Goal: Task Accomplishment & Management: Complete application form

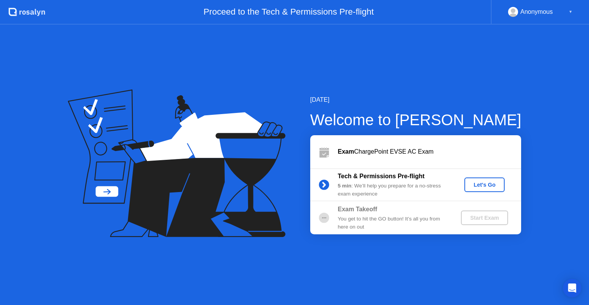
click at [482, 181] on div "Let's Go" at bounding box center [485, 184] width 34 height 6
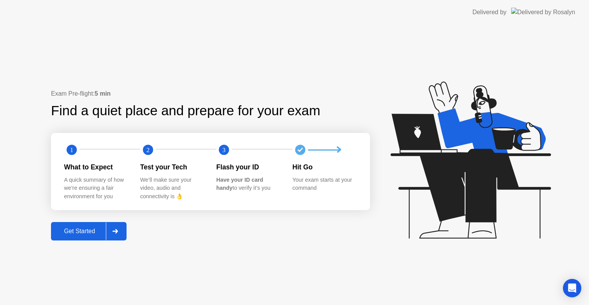
click at [92, 234] on div "Get Started" at bounding box center [79, 230] width 53 height 7
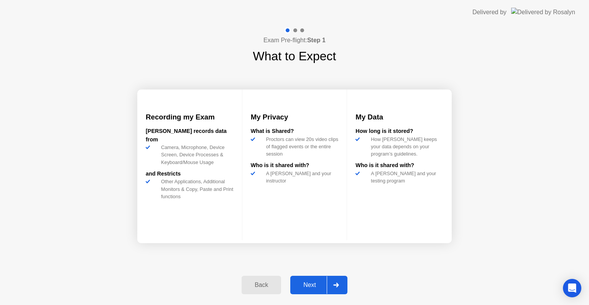
click at [313, 285] on div "Next" at bounding box center [310, 284] width 34 height 7
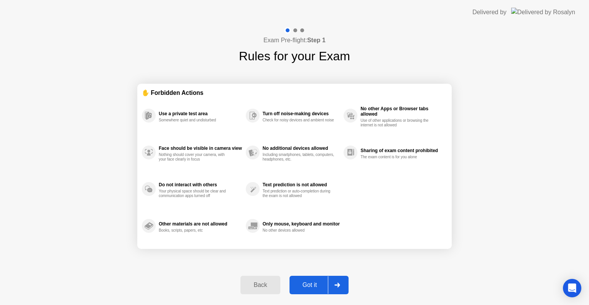
click at [313, 285] on div "Got it" at bounding box center [310, 284] width 36 height 7
select select "Available cameras"
select select "Available speakers"
select select "Available microphones"
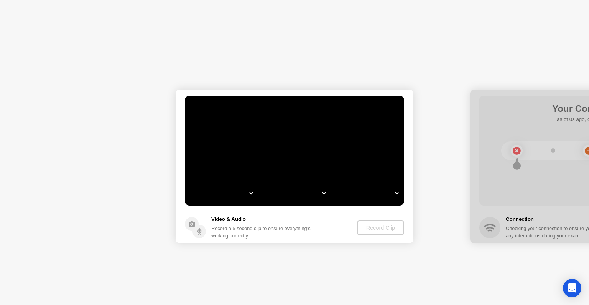
select select "*"
select select "**********"
select select "*******"
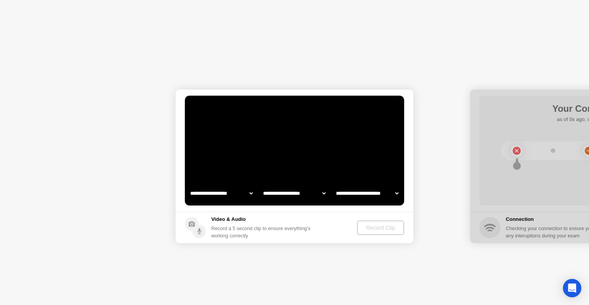
select select "*******"
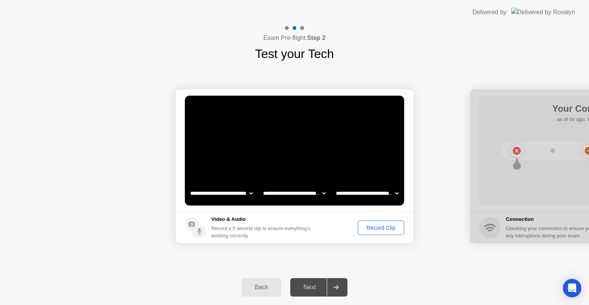
click at [386, 228] on div "Record Clip" at bounding box center [381, 227] width 41 height 6
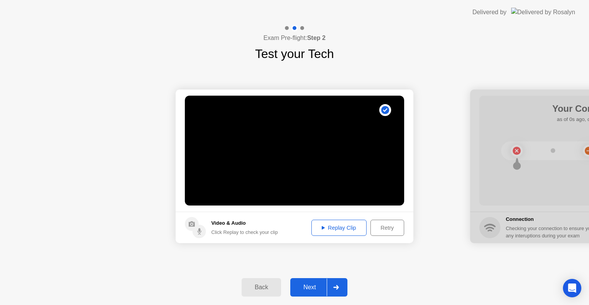
click at [349, 227] on div "Replay Clip" at bounding box center [339, 227] width 50 height 6
click at [314, 284] on div "Next" at bounding box center [310, 286] width 34 height 7
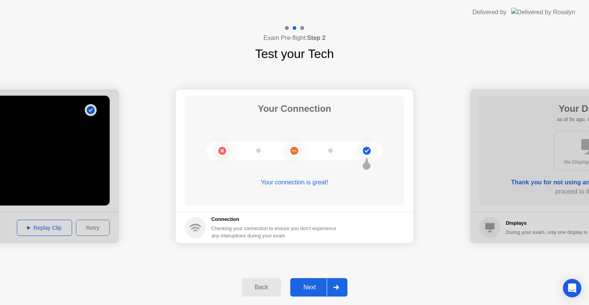
click at [311, 287] on div "Next" at bounding box center [310, 286] width 34 height 7
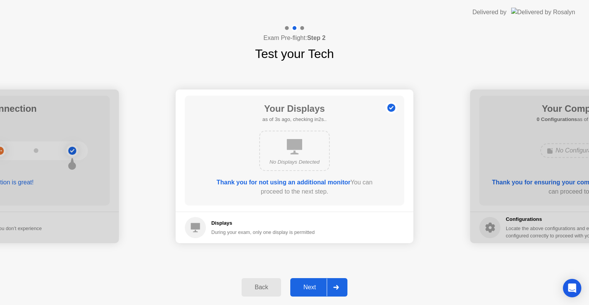
click at [311, 287] on div "Next" at bounding box center [310, 286] width 34 height 7
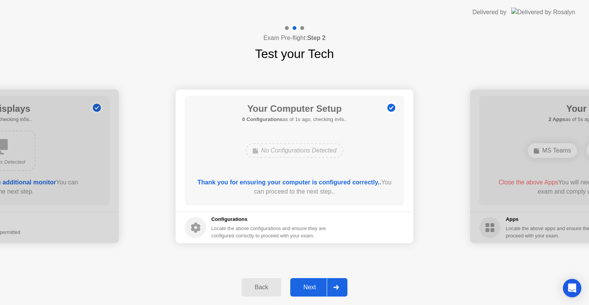
click at [316, 283] on div "Next" at bounding box center [310, 286] width 34 height 7
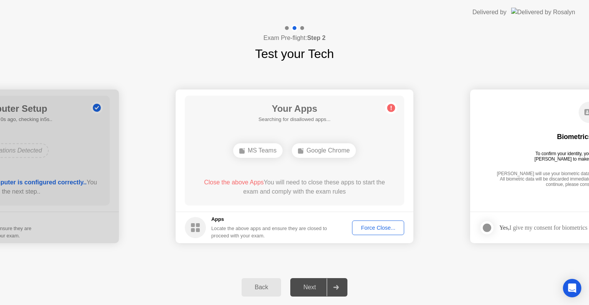
click at [379, 227] on div "Force Close..." at bounding box center [378, 227] width 47 height 6
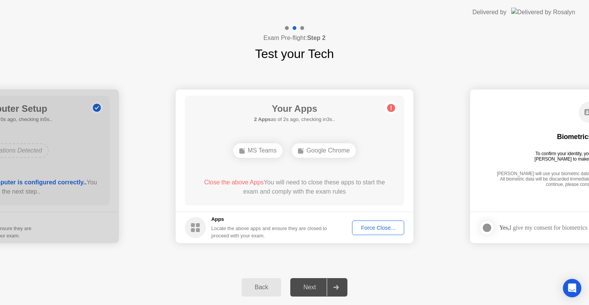
click at [381, 226] on div "Force Close..." at bounding box center [378, 227] width 47 height 6
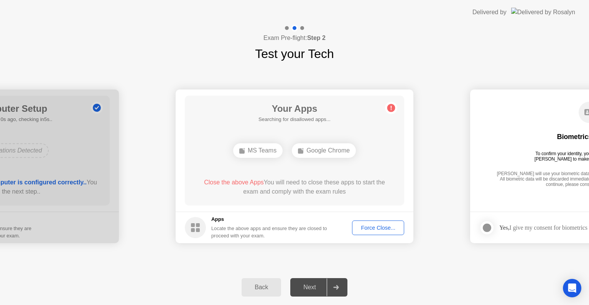
click at [376, 224] on div "Force Close..." at bounding box center [378, 227] width 47 height 6
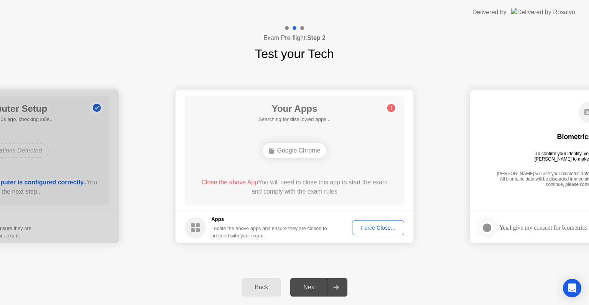
click at [377, 225] on div "Force Close..." at bounding box center [378, 227] width 47 height 6
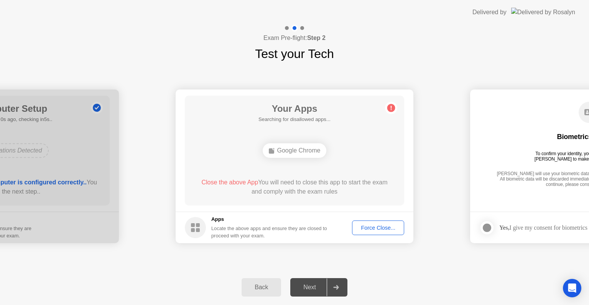
click at [382, 227] on div "Force Close..." at bounding box center [378, 227] width 47 height 6
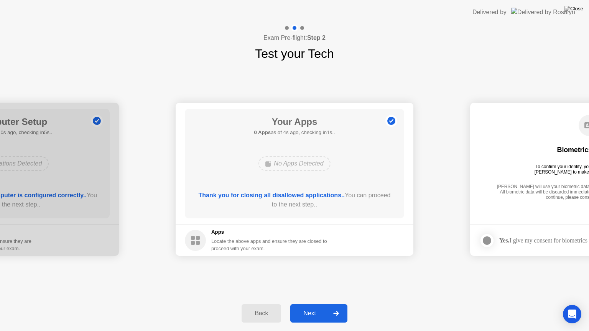
click at [316, 304] on div "Next" at bounding box center [310, 313] width 34 height 7
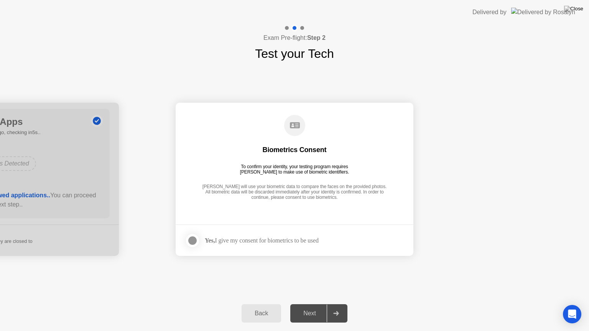
click at [189, 238] on div at bounding box center [192, 240] width 9 height 9
click at [314, 304] on div "Next" at bounding box center [310, 313] width 34 height 7
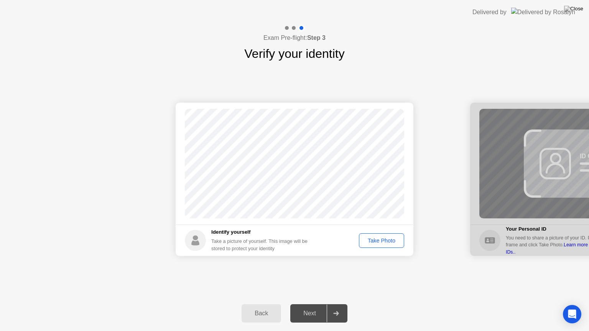
click at [384, 242] on div "Take Photo" at bounding box center [382, 241] width 40 height 6
click at [382, 240] on div "Retake" at bounding box center [387, 241] width 30 height 6
click at [382, 240] on div "Take Photo" at bounding box center [382, 241] width 40 height 6
click at [313, 304] on div "Next" at bounding box center [310, 313] width 34 height 7
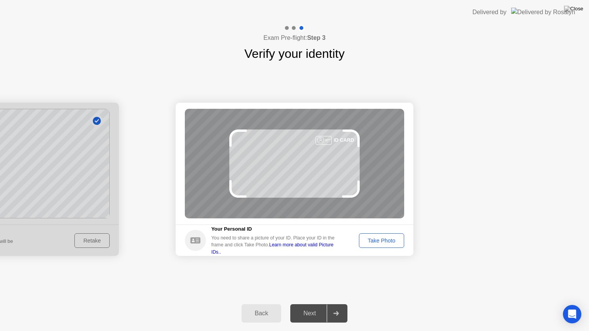
click at [388, 242] on div "Take Photo" at bounding box center [382, 241] width 40 height 6
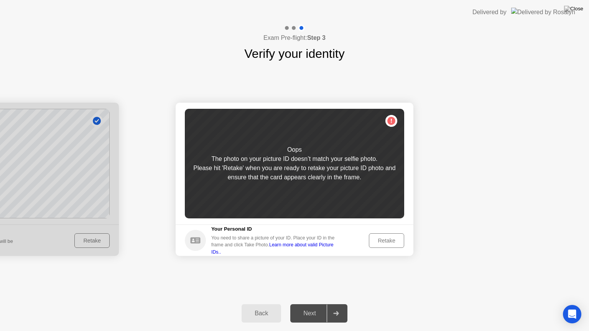
click at [394, 239] on div "Retake" at bounding box center [387, 241] width 30 height 6
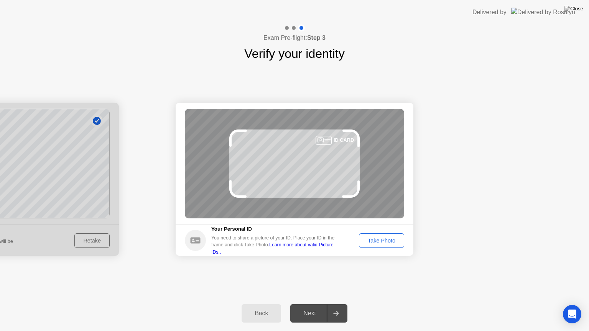
click at [394, 239] on div "Take Photo" at bounding box center [382, 241] width 40 height 6
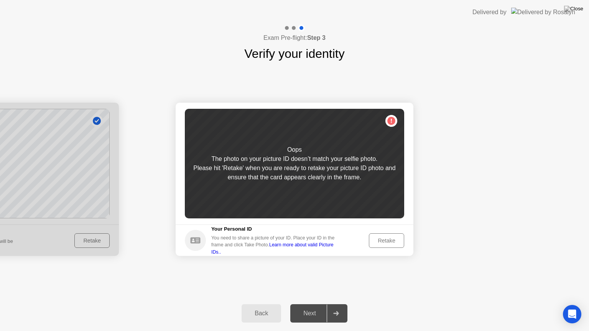
click at [393, 239] on div "Retake" at bounding box center [387, 241] width 30 height 6
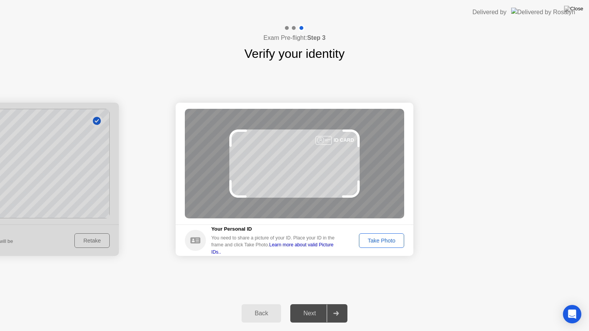
click at [393, 239] on div "Take Photo" at bounding box center [382, 241] width 40 height 6
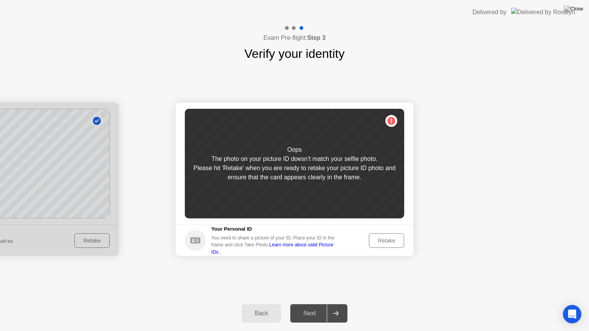
click at [393, 239] on div "Retake" at bounding box center [387, 241] width 30 height 6
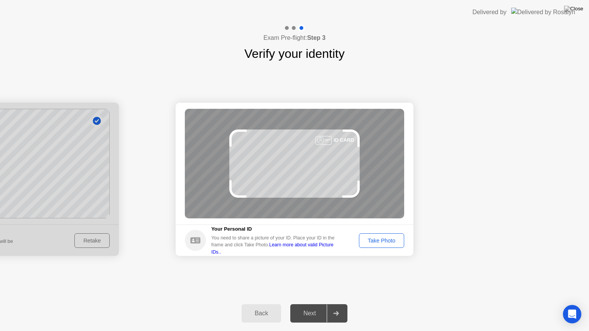
click at [393, 239] on div "Take Photo" at bounding box center [382, 241] width 40 height 6
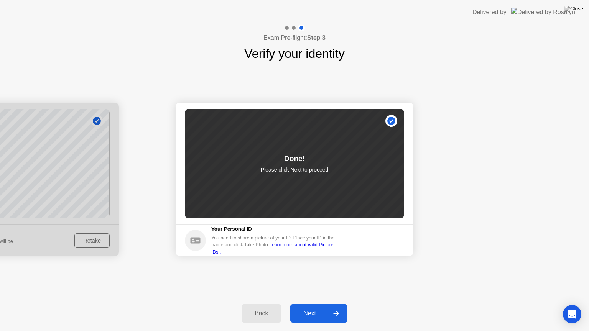
click at [335, 304] on icon at bounding box center [336, 313] width 6 height 5
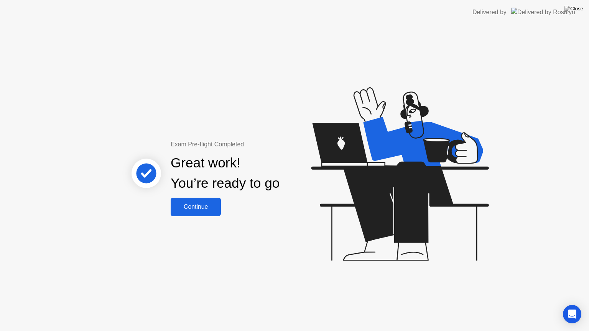
click at [207, 208] on div "Continue" at bounding box center [196, 207] width 46 height 7
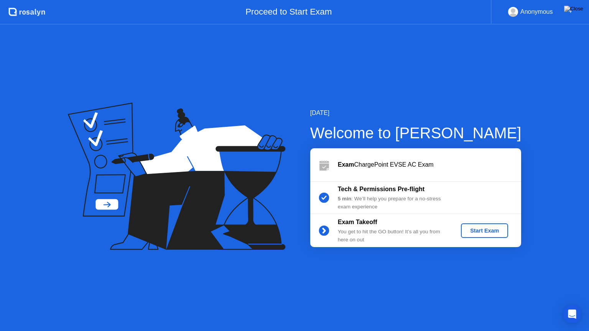
click at [489, 230] on div "Start Exam" at bounding box center [484, 231] width 41 height 6
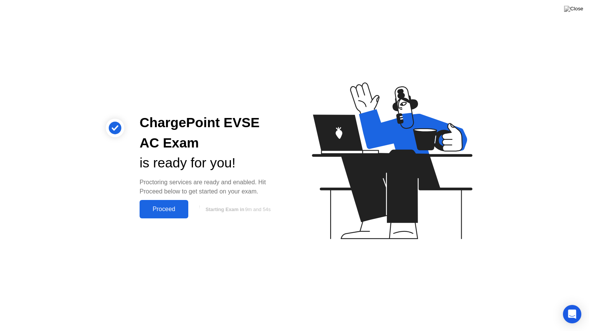
click at [172, 209] on div "Proceed" at bounding box center [164, 209] width 44 height 7
